Goal: Download file/media

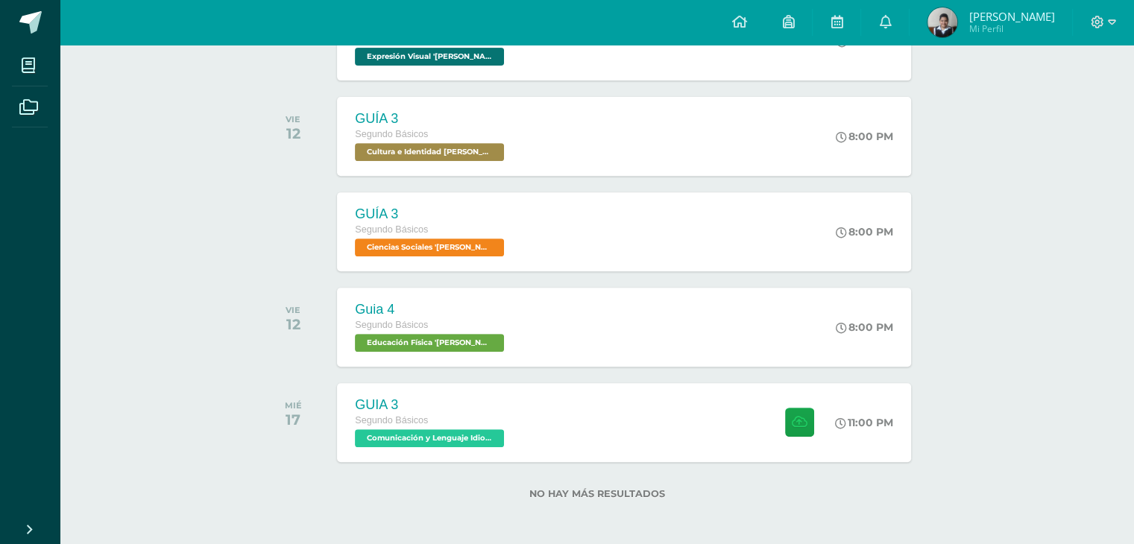
scroll to position [582, 0]
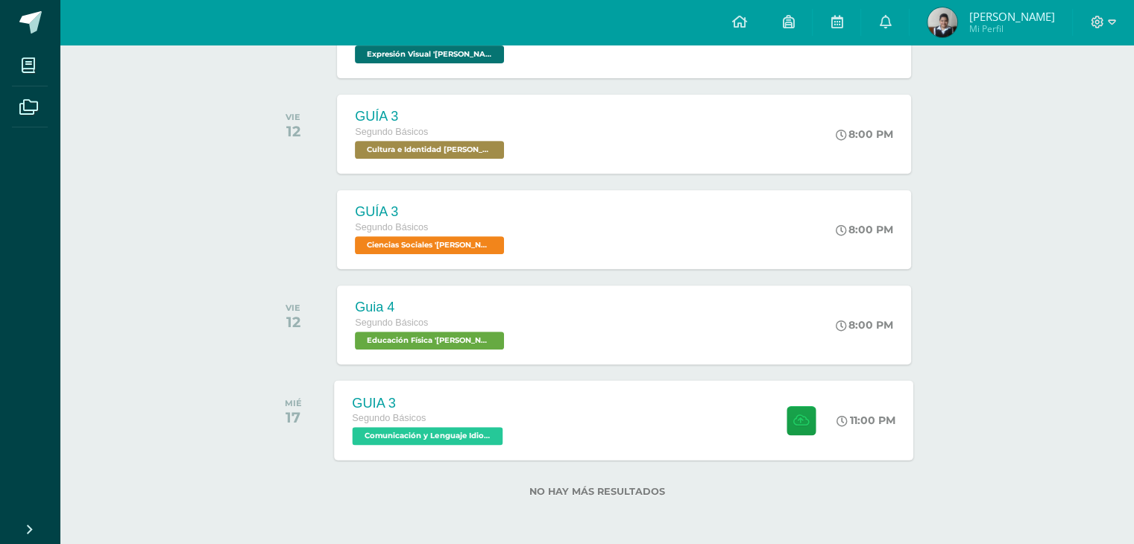
click at [523, 447] on div "GUIA 3 Segundo Básicos Comunicación y Lenguaje Idioma Extranjero 'Newton'" at bounding box center [430, 420] width 190 height 80
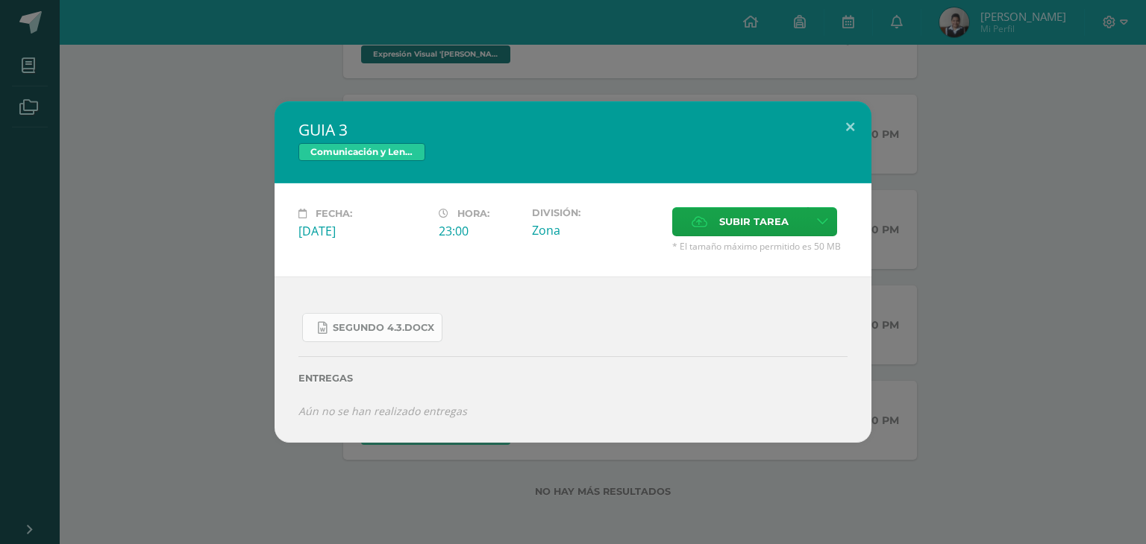
click at [412, 324] on span "SEGUNDO 4.3.docx" at bounding box center [383, 328] width 101 height 12
click at [901, 48] on div "GUIA 3 Comunicación y Lenguaje Idioma Extranjero Fecha: Miércoles 17 de Septiem…" at bounding box center [573, 272] width 1146 height 544
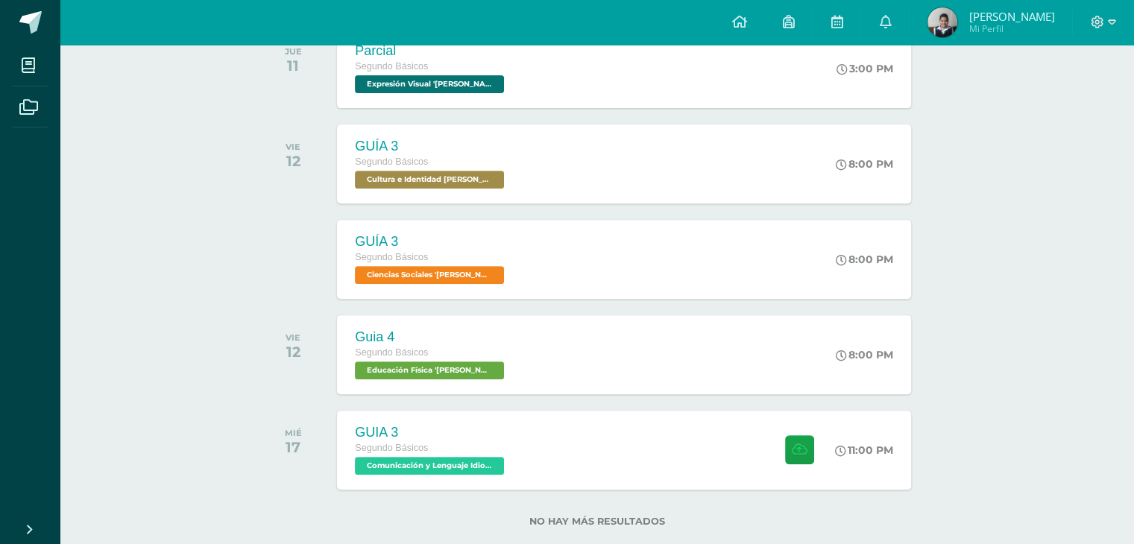
scroll to position [462, 0]
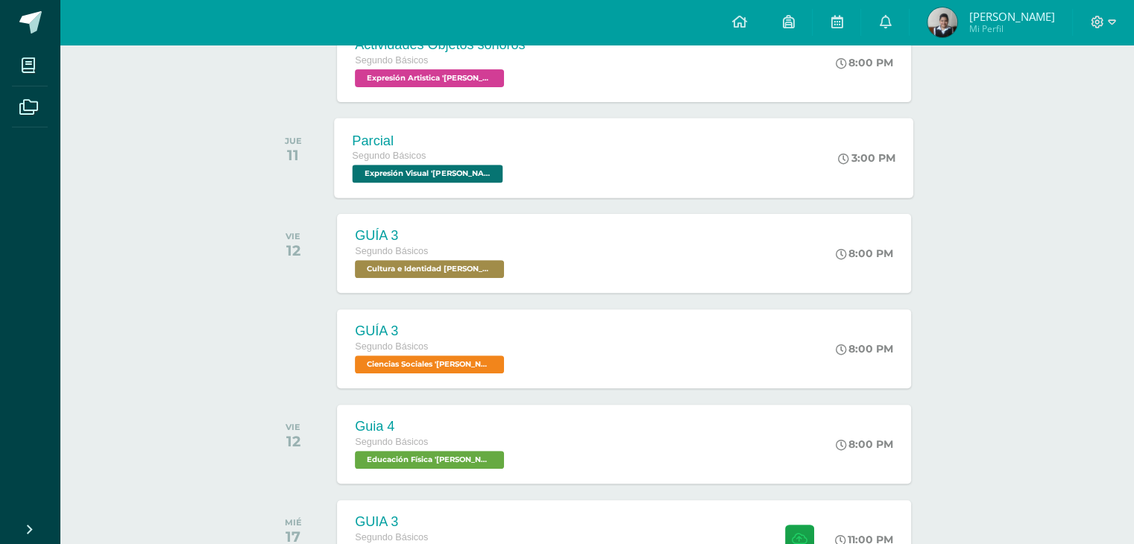
click at [639, 167] on div "Parcial Segundo Básicos Expresión Visual 'Newton' 3:00 PM Parcial Expresión Vis…" at bounding box center [625, 158] width 580 height 80
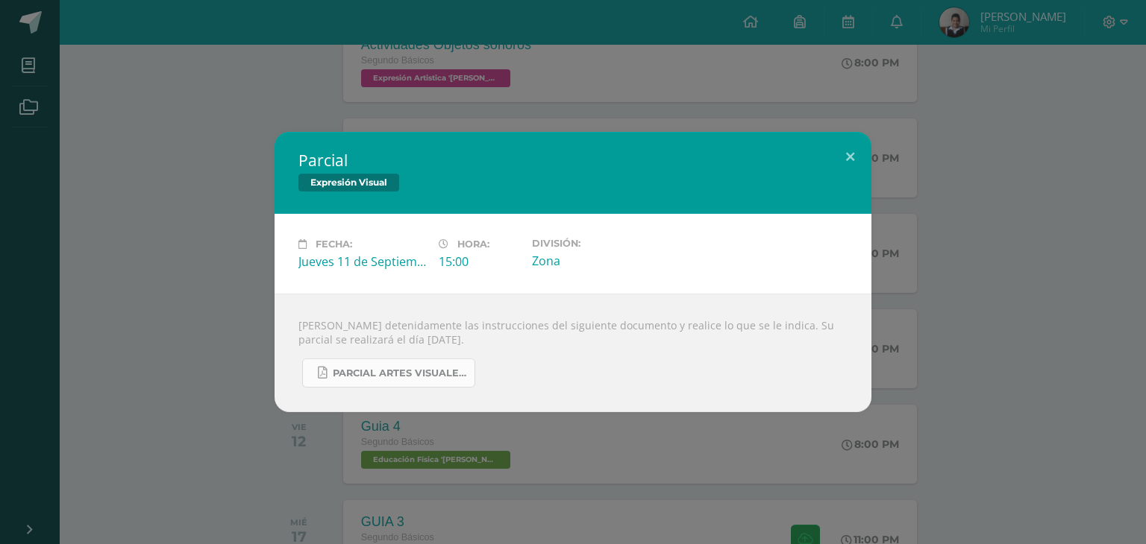
click at [470, 363] on link "PARCIAL ARTES VISUALES. IV BIM.docx.pdf" at bounding box center [388, 373] width 173 height 29
click at [498, 140] on div "Parcial Expresión Visual" at bounding box center [572, 173] width 597 height 82
click at [495, 122] on div "Parcial Expresión Visual Fecha: Jueves 11 de Septiembre Hora: 15:00 División: Z…" at bounding box center [573, 272] width 1146 height 544
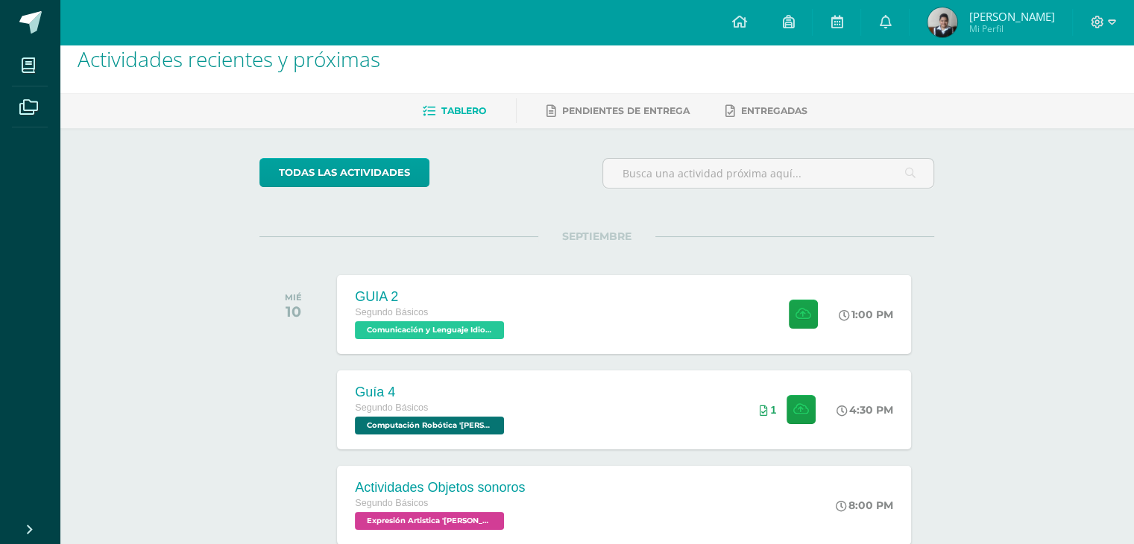
scroll to position [0, 0]
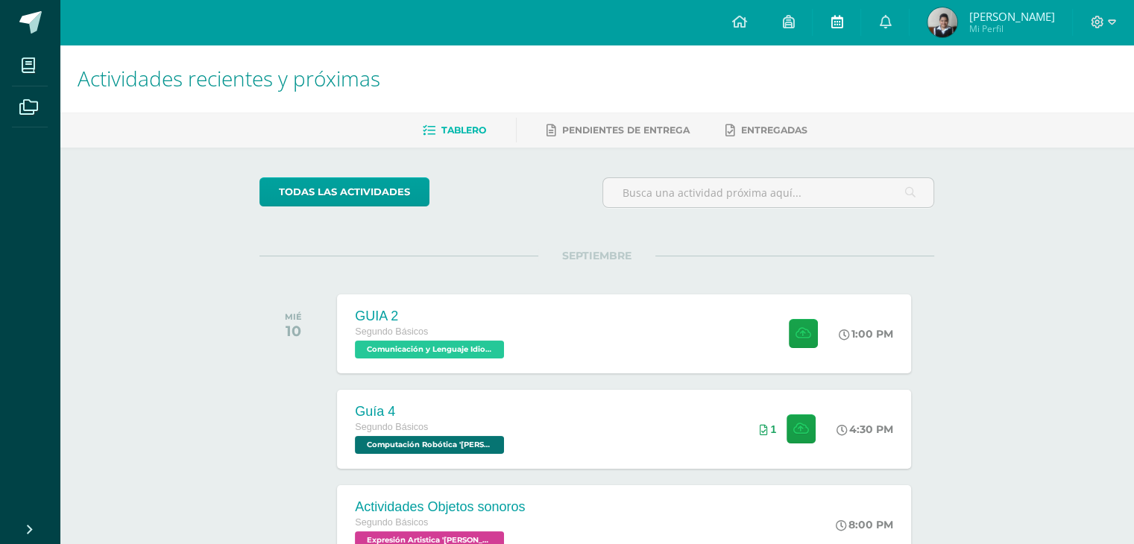
click at [843, 28] on icon at bounding box center [837, 21] width 12 height 13
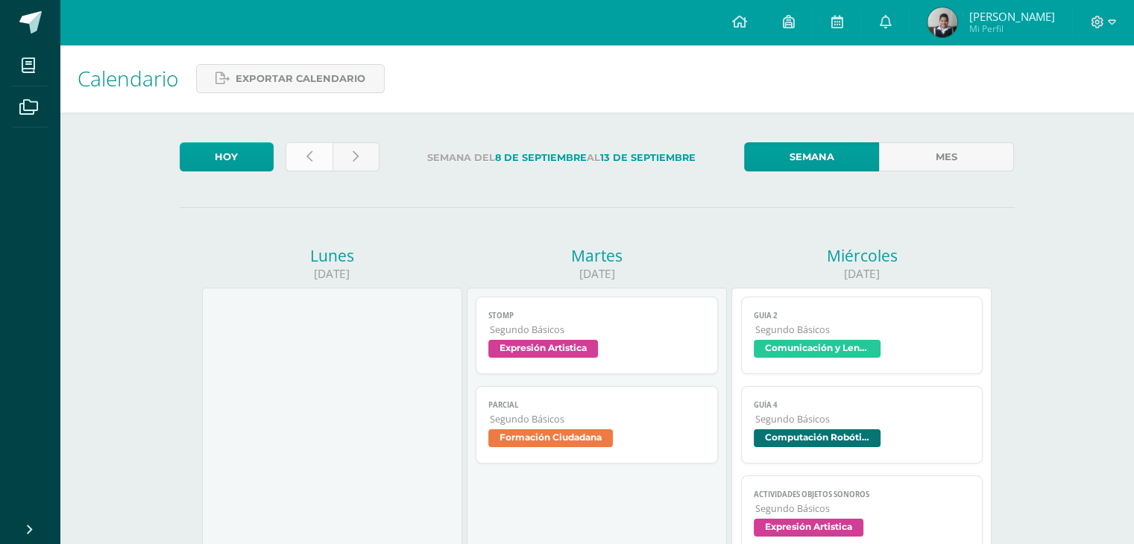
click at [295, 151] on link at bounding box center [309, 156] width 47 height 29
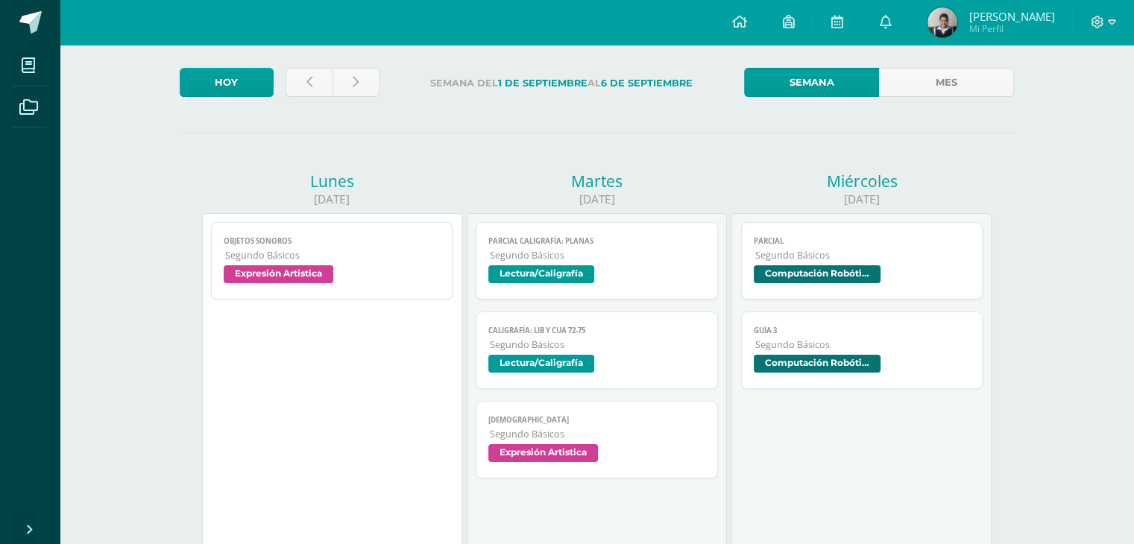
scroll to position [62, 0]
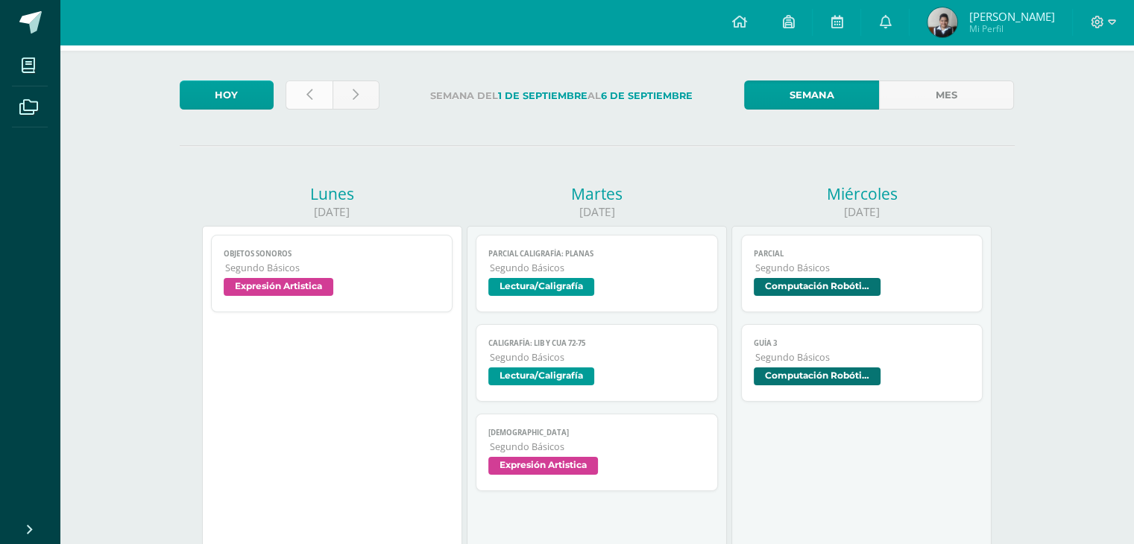
click at [304, 86] on link at bounding box center [309, 95] width 47 height 29
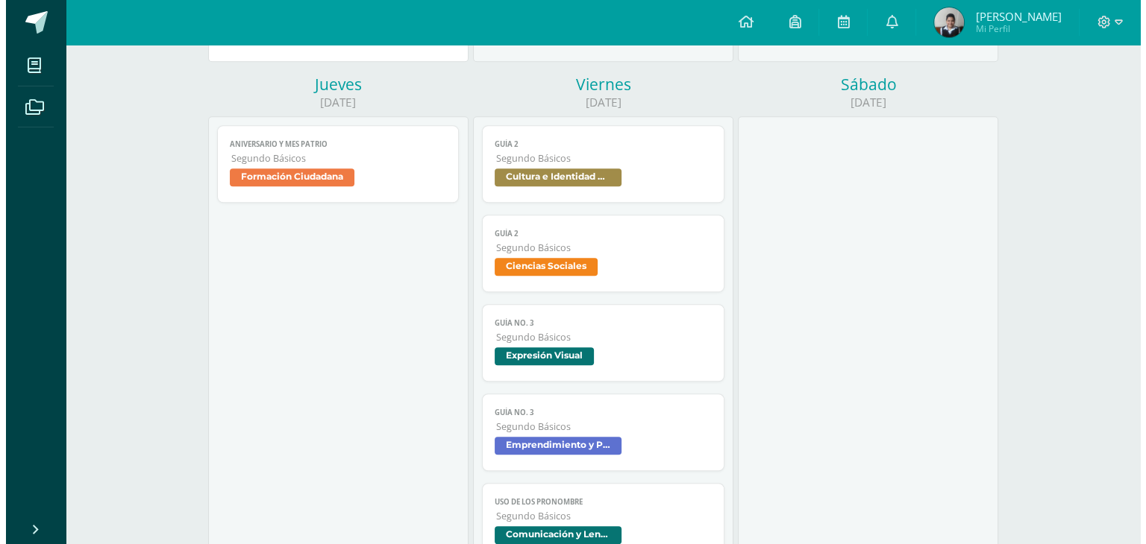
scroll to position [865, 0]
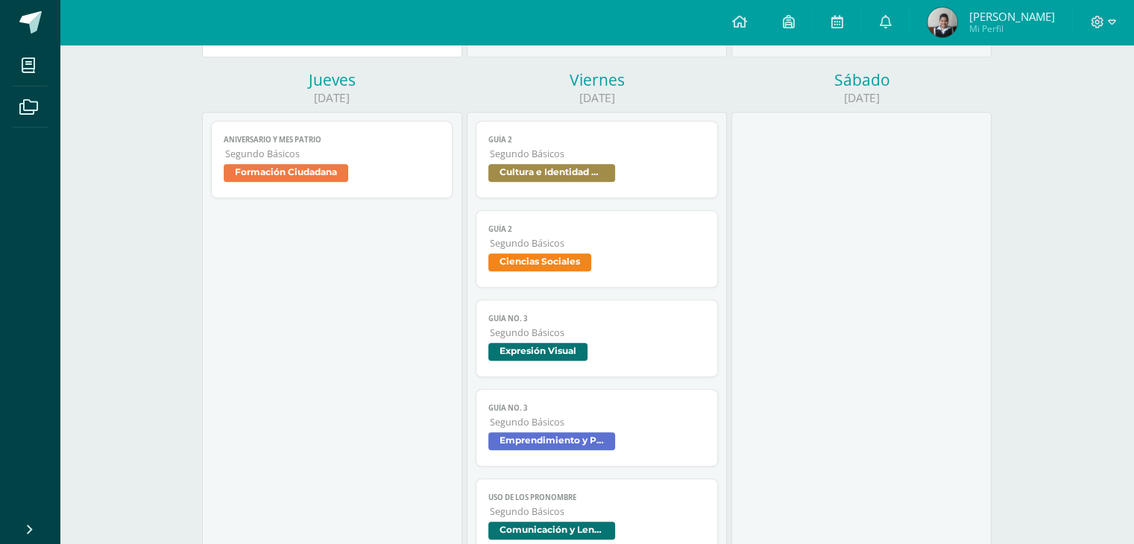
click at [578, 329] on span "Segundo Básicos" at bounding box center [598, 333] width 216 height 13
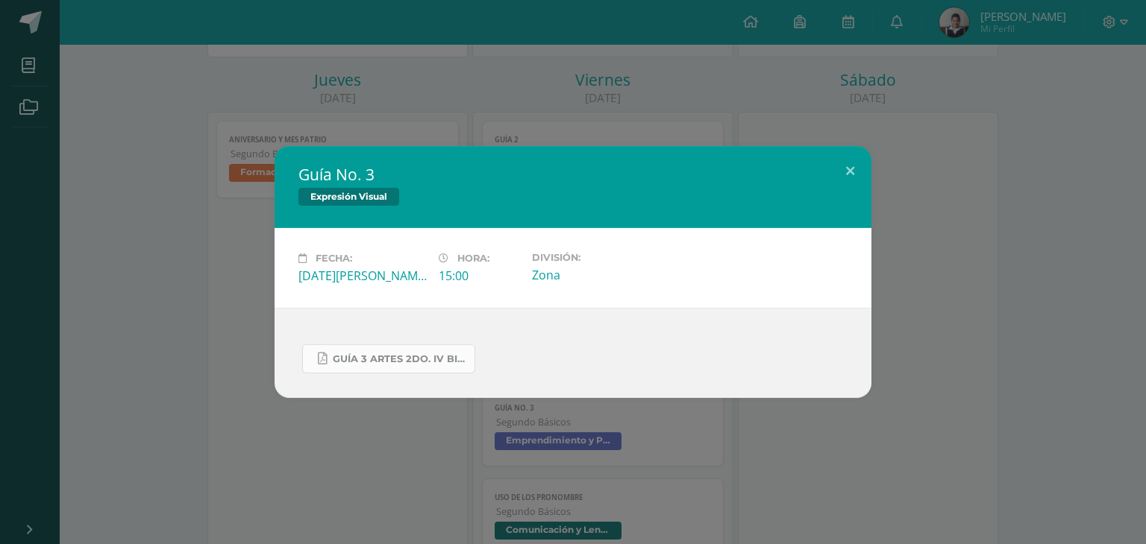
click at [433, 357] on span "GUÍA 3 ARTES 2DO. IV BIM.docx.pdf" at bounding box center [400, 360] width 134 height 12
